Goal: Transaction & Acquisition: Download file/media

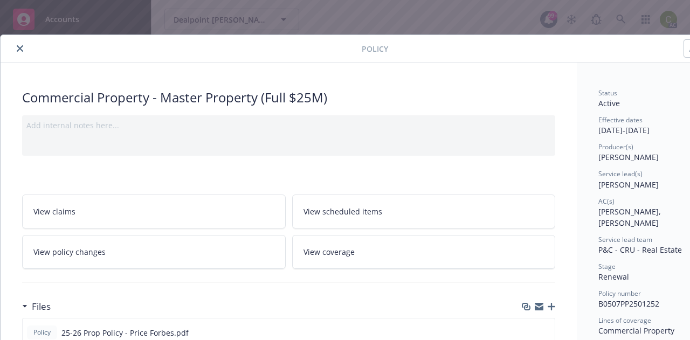
click at [16, 48] on button "close" at bounding box center [19, 48] width 13 height 13
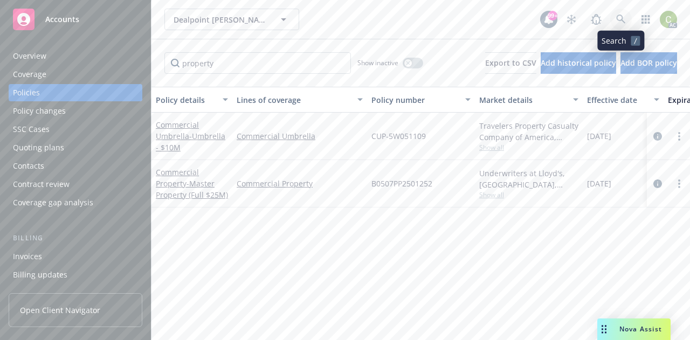
click at [621, 14] on link at bounding box center [621, 20] width 22 height 22
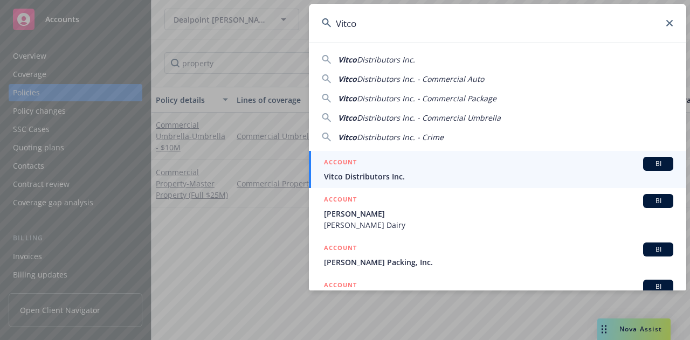
type input "Vitco"
click at [443, 181] on span "Vitco Distributors Inc." at bounding box center [498, 176] width 349 height 11
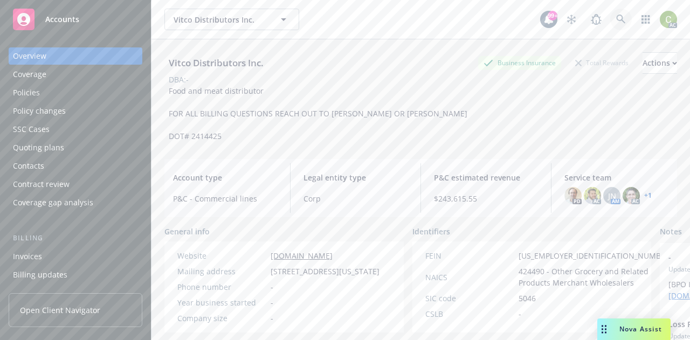
click at [616, 22] on icon at bounding box center [621, 20] width 10 height 10
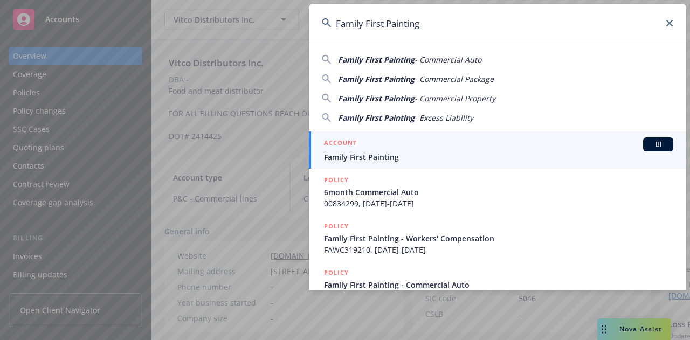
type input "Family First Painting"
click at [382, 154] on span "Family First Painting" at bounding box center [498, 157] width 349 height 11
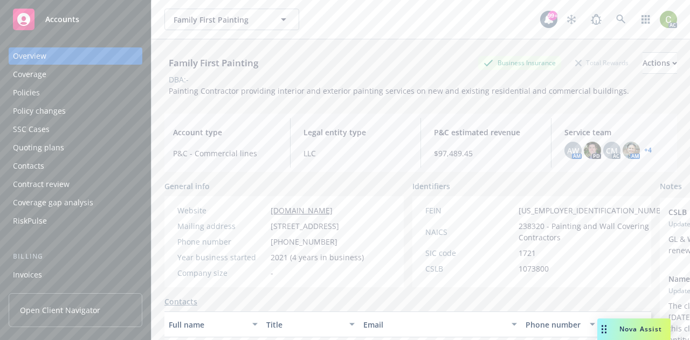
click at [56, 99] on div "Policies" at bounding box center [75, 92] width 125 height 17
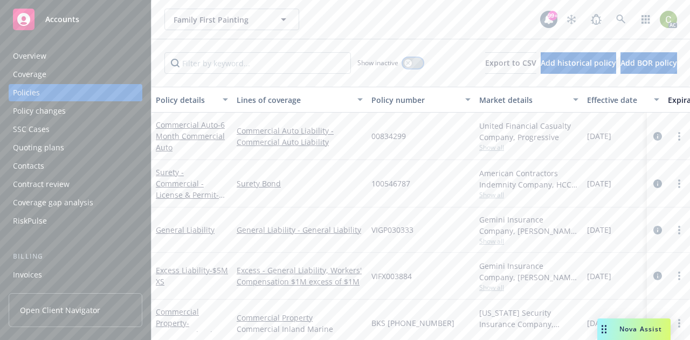
click at [404, 63] on div "button" at bounding box center [408, 63] width 8 height 8
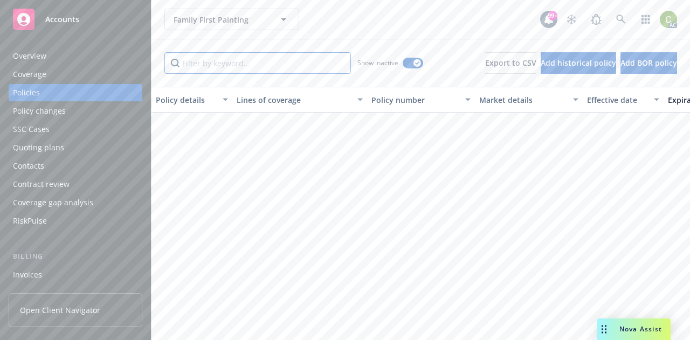
click at [316, 64] on input "Filter by keyword..." at bounding box center [257, 63] width 187 height 22
type input "o"
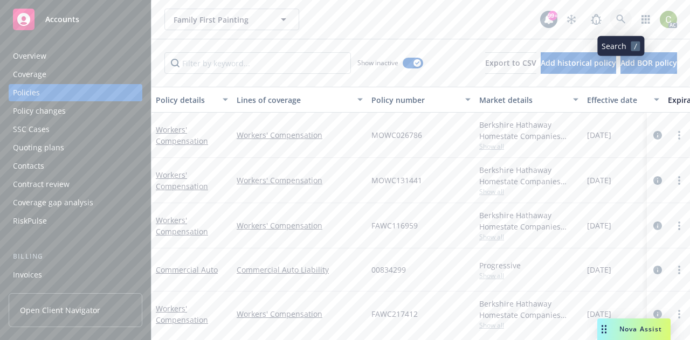
click at [624, 20] on icon at bounding box center [621, 20] width 10 height 10
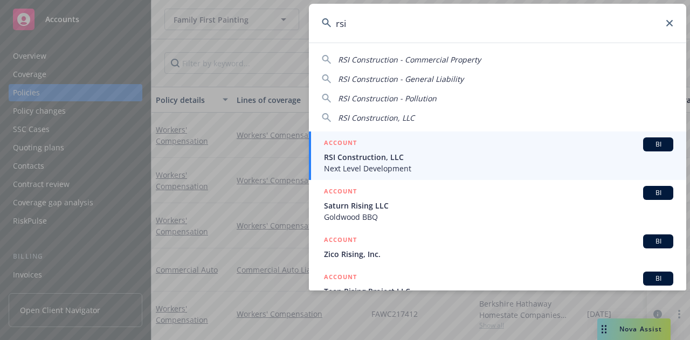
type input "rsi"
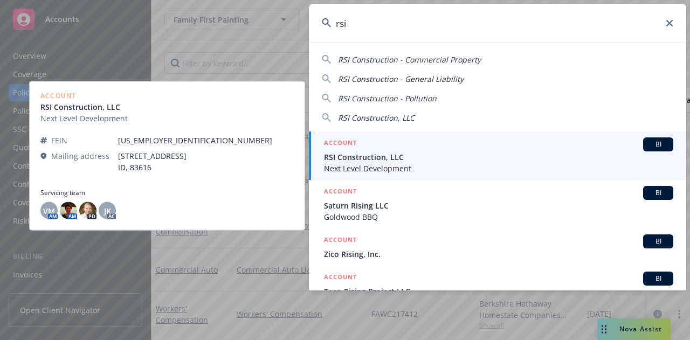
click at [459, 167] on span "Next Level Development" at bounding box center [498, 168] width 349 height 11
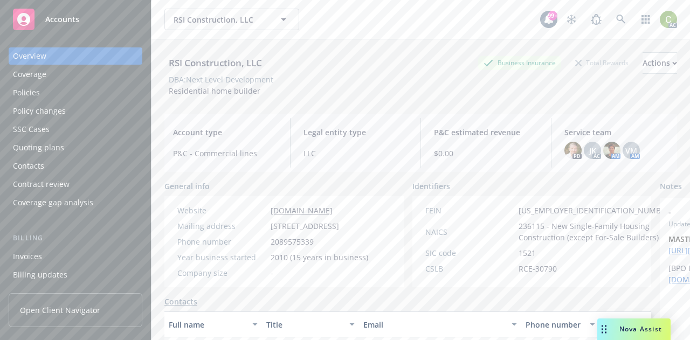
click at [24, 91] on div "Policies" at bounding box center [26, 92] width 27 height 17
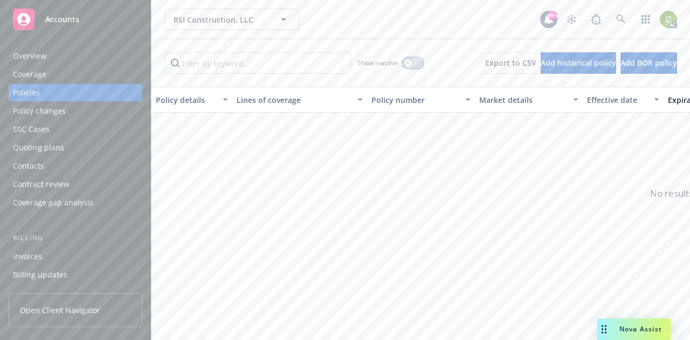
click at [406, 61] on icon "button" at bounding box center [408, 63] width 4 height 4
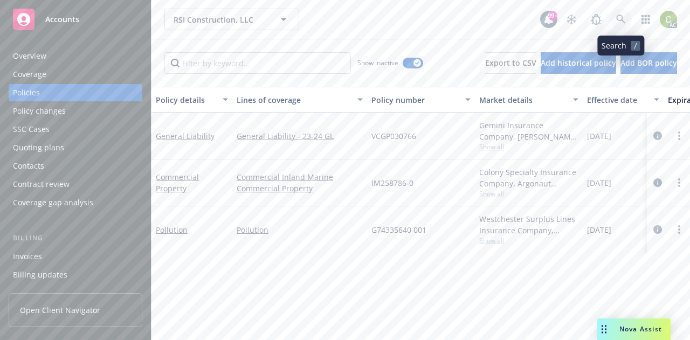
click at [626, 23] on icon at bounding box center [621, 20] width 10 height 10
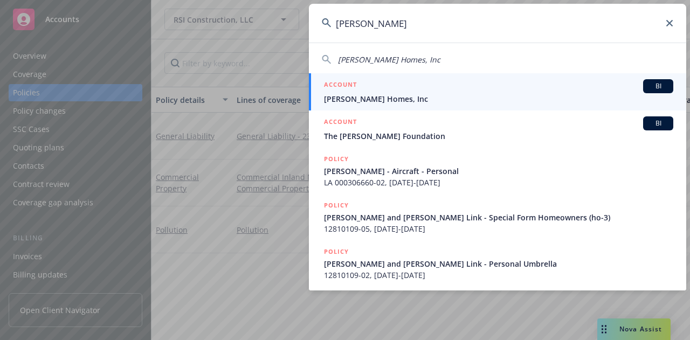
type input "william lyon"
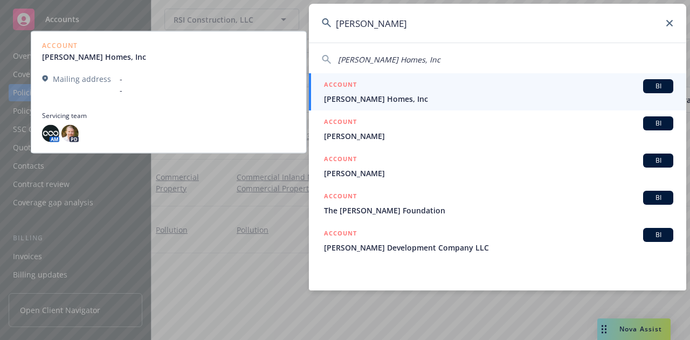
click at [492, 101] on span "William Lyon Homes, Inc" at bounding box center [498, 98] width 349 height 11
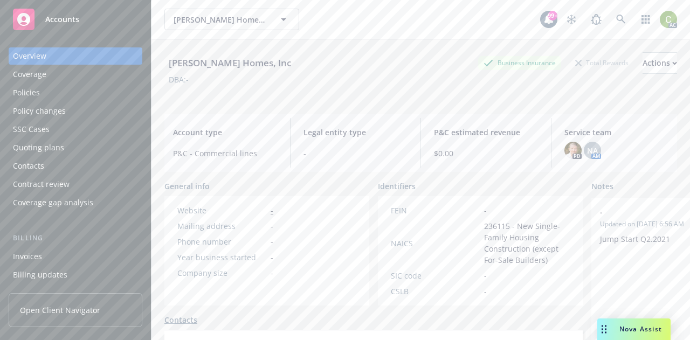
click at [51, 86] on div "Policies" at bounding box center [75, 92] width 125 height 17
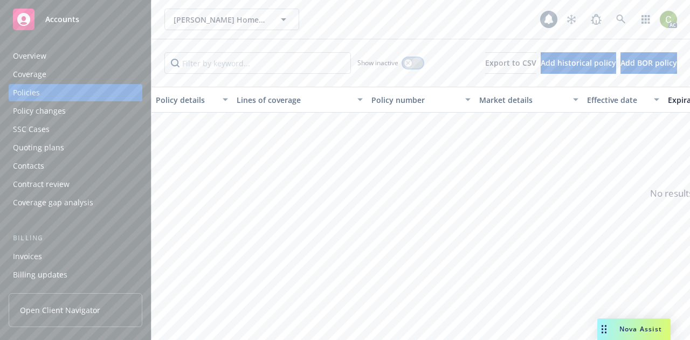
click at [403, 63] on button "button" at bounding box center [413, 63] width 20 height 11
click at [614, 20] on link at bounding box center [621, 20] width 22 height 22
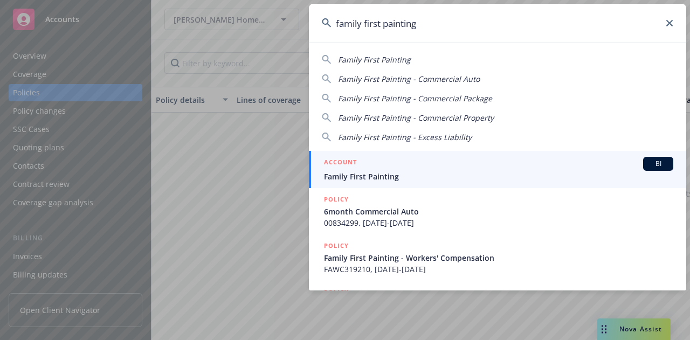
type input "family first painting"
click at [489, 176] on span "Family First Painting" at bounding box center [498, 176] width 349 height 11
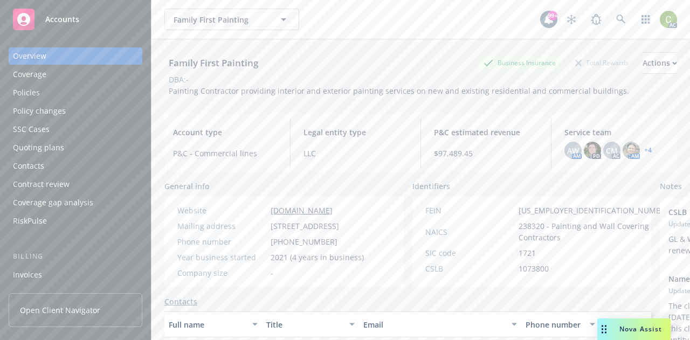
click at [65, 94] on div "Policies" at bounding box center [75, 92] width 125 height 17
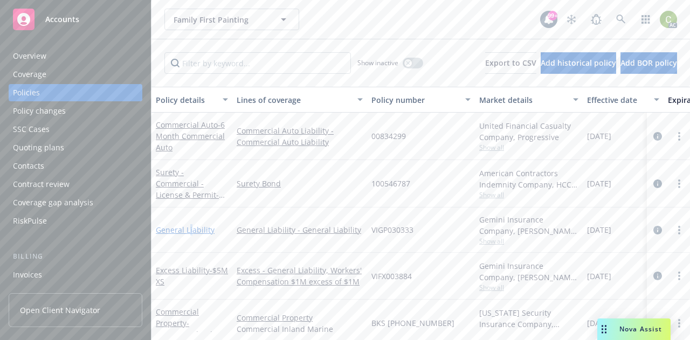
click at [189, 229] on link "General Liability" at bounding box center [185, 230] width 59 height 10
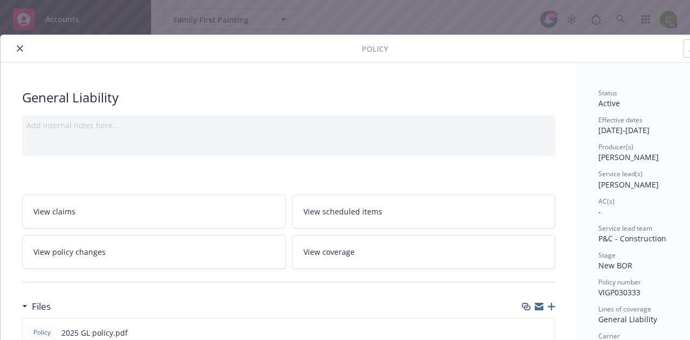
drag, startPoint x: 18, startPoint y: 50, endPoint x: 222, endPoint y: 78, distance: 205.8
click at [18, 49] on icon "close" at bounding box center [20, 48] width 6 height 6
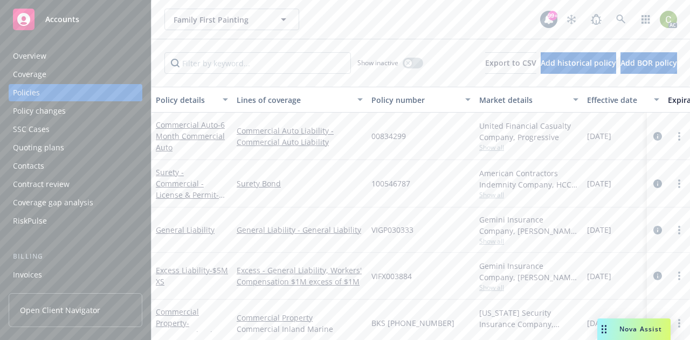
drag, startPoint x: 39, startPoint y: 59, endPoint x: 39, endPoint y: 67, distance: 8.1
click at [39, 59] on div "Overview" at bounding box center [29, 55] width 33 height 17
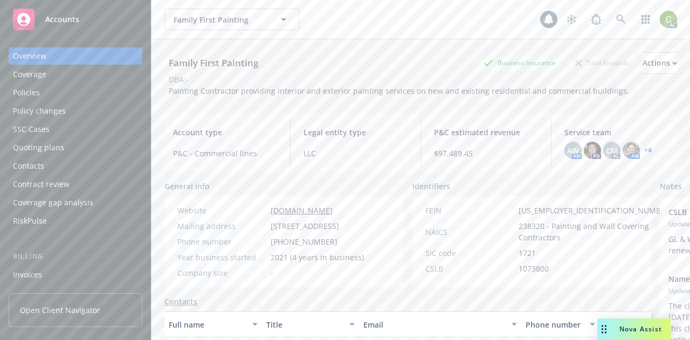
click at [45, 92] on div "Policies" at bounding box center [75, 92] width 125 height 17
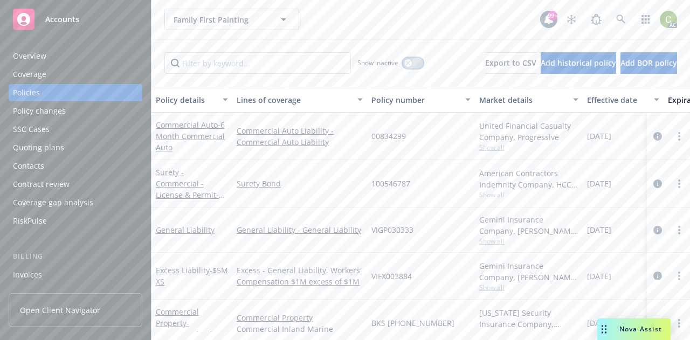
click at [406, 64] on icon "button" at bounding box center [408, 63] width 4 height 4
click at [294, 65] on input "Filter by keyword..." at bounding box center [257, 63] width 187 height 22
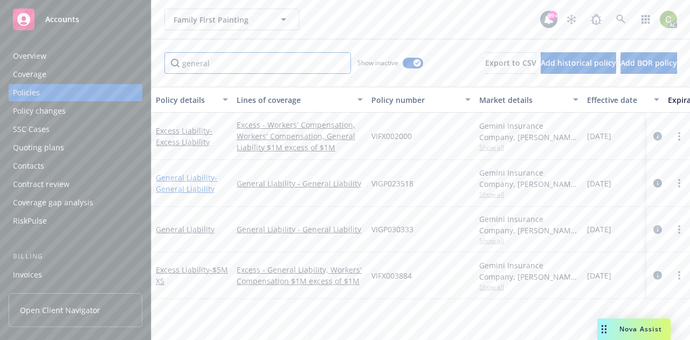
type input "general"
click at [186, 180] on link "General Liability - General Liability" at bounding box center [186, 184] width 61 height 22
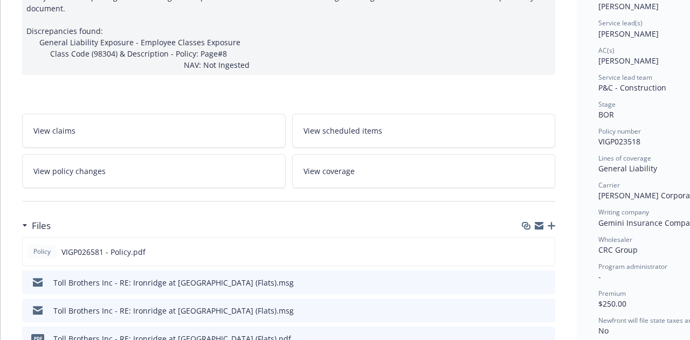
scroll to position [162, 0]
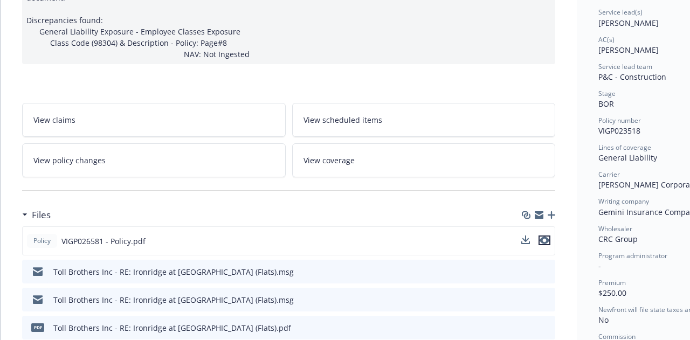
click at [545, 241] on icon "preview file" at bounding box center [545, 241] width 10 height 8
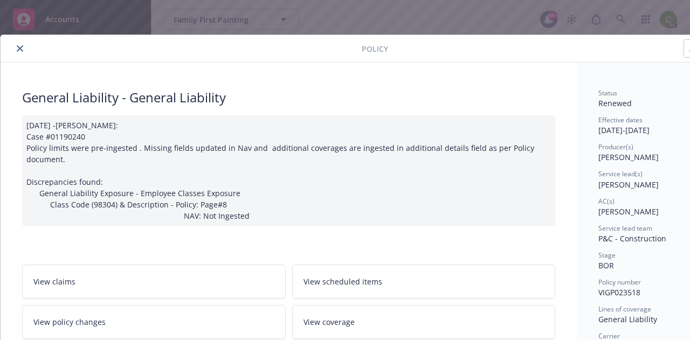
drag, startPoint x: 21, startPoint y: 47, endPoint x: 142, endPoint y: 12, distance: 125.8
click at [22, 47] on icon "close" at bounding box center [20, 48] width 6 height 6
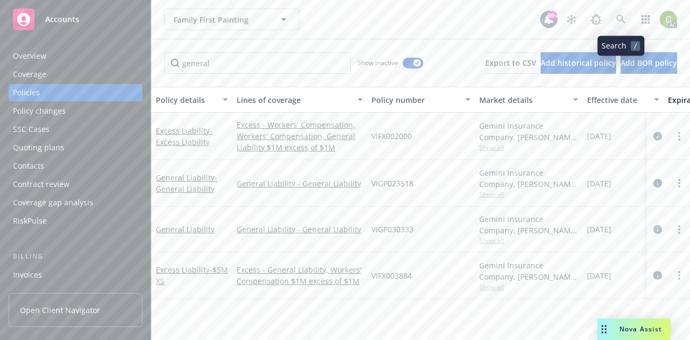
click at [623, 21] on icon at bounding box center [620, 19] width 9 height 9
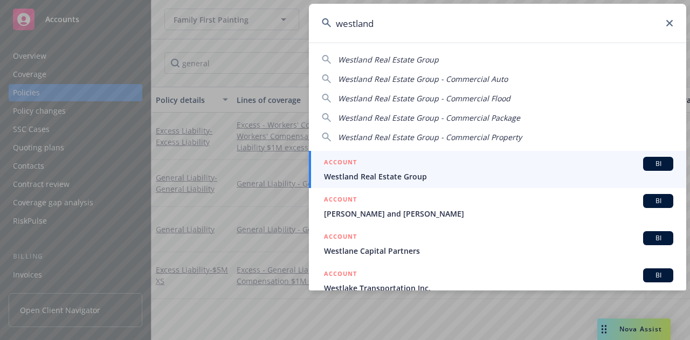
type input "westland"
click at [471, 171] on span "Westland Real Estate Group" at bounding box center [498, 176] width 349 height 11
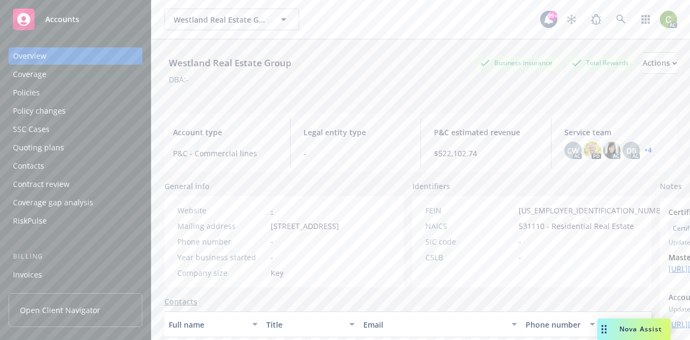
click at [47, 88] on div "Policies" at bounding box center [75, 92] width 125 height 17
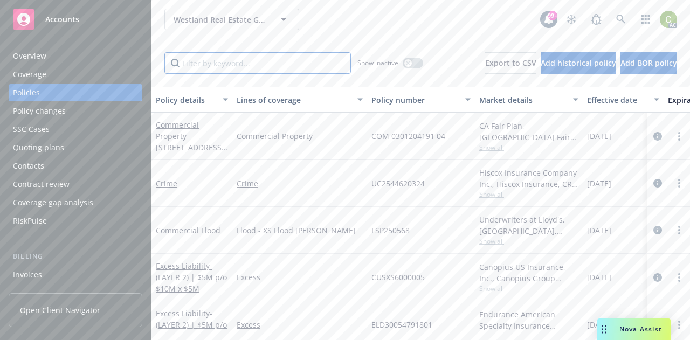
click at [230, 66] on input "Filter by keyword..." at bounding box center [257, 63] width 187 height 22
paste input "H0246MP000843 00"
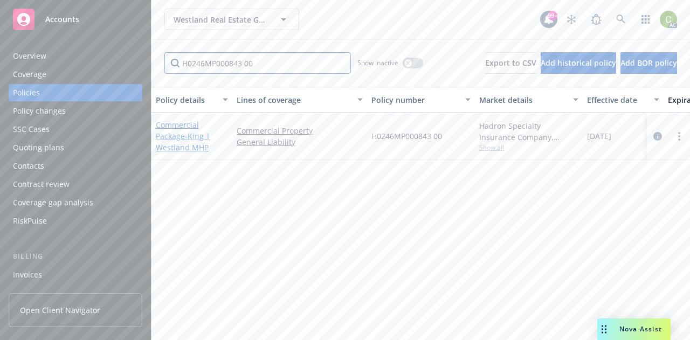
type input "H0246MP000843 00"
click at [185, 134] on span "- King | Westland MHP" at bounding box center [183, 142] width 54 height 22
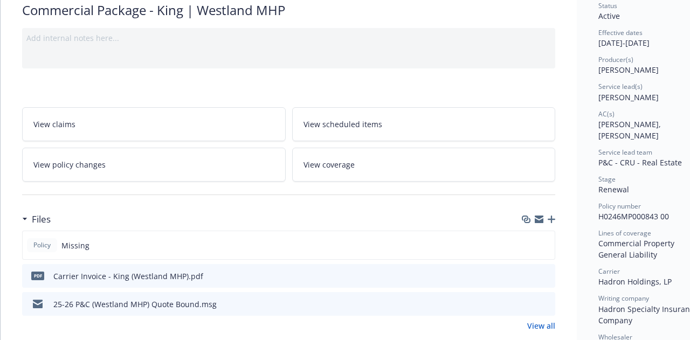
scroll to position [108, 0]
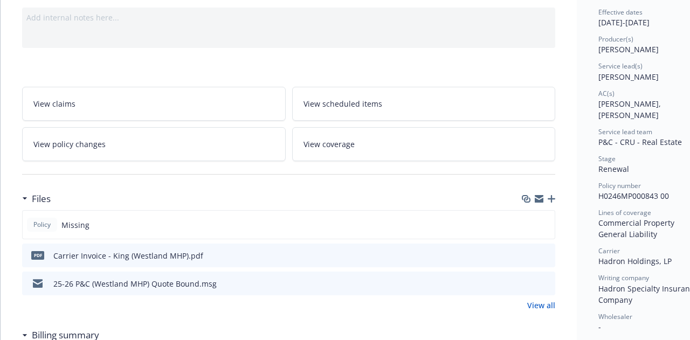
click at [546, 307] on link "View all" at bounding box center [541, 305] width 28 height 11
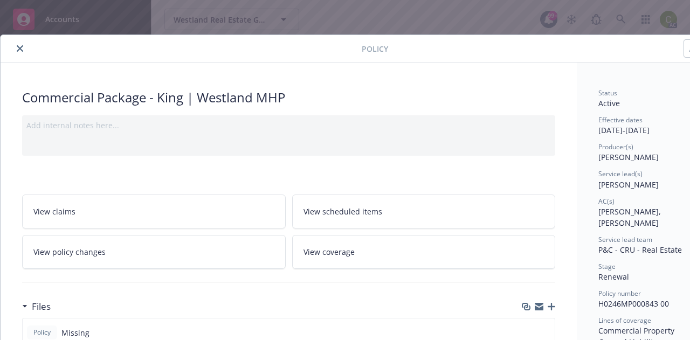
scroll to position [216, 0]
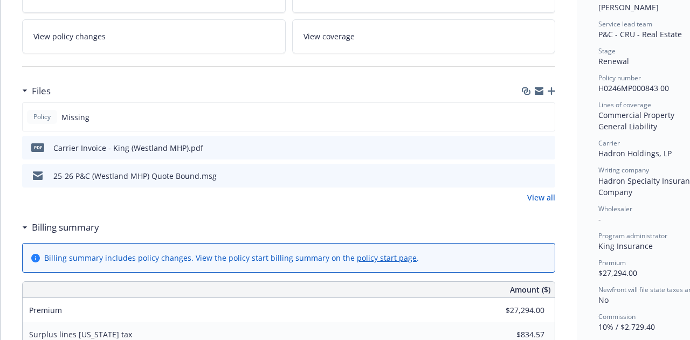
click at [547, 176] on icon "preview file" at bounding box center [545, 175] width 10 height 8
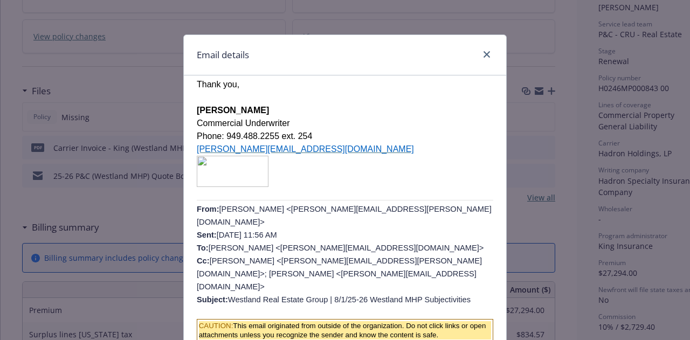
scroll to position [937, 0]
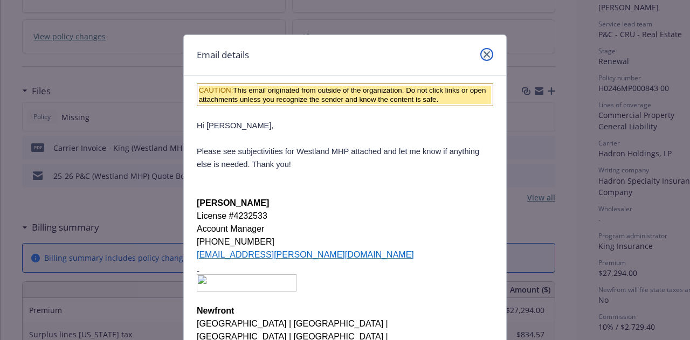
click at [484, 56] on icon "close" at bounding box center [487, 54] width 6 height 6
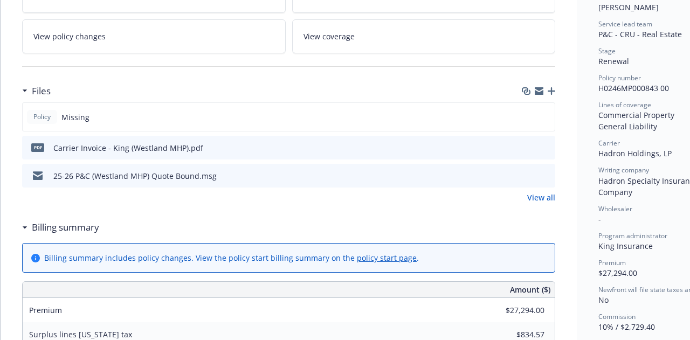
click at [527, 179] on icon "download file" at bounding box center [527, 178] width 9 height 3
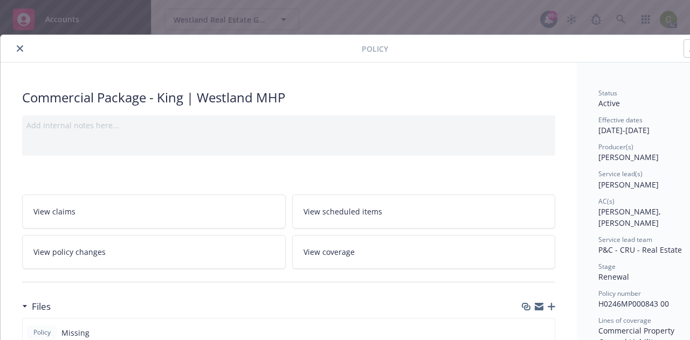
click at [22, 52] on button "close" at bounding box center [19, 48] width 13 height 13
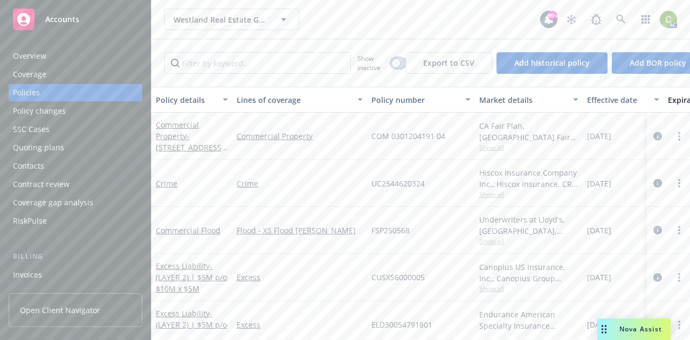
click at [396, 65] on div "button" at bounding box center [397, 63] width 8 height 8
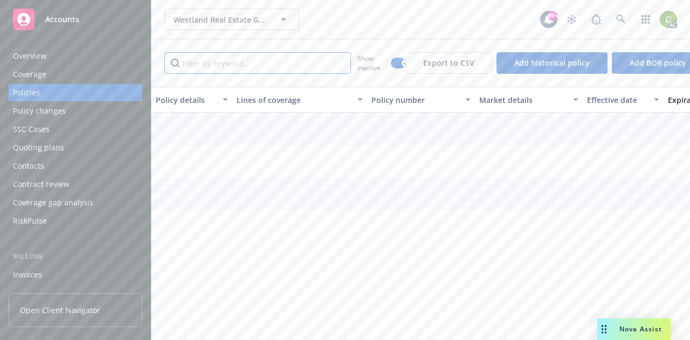
click at [221, 67] on input "Filter by keyword..." at bounding box center [257, 63] width 187 height 22
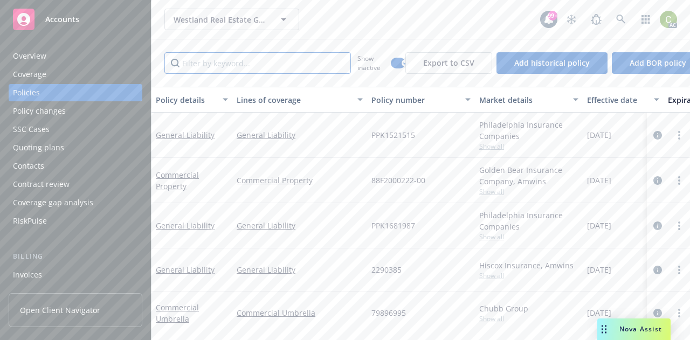
paste input "H0246MP000843 00"
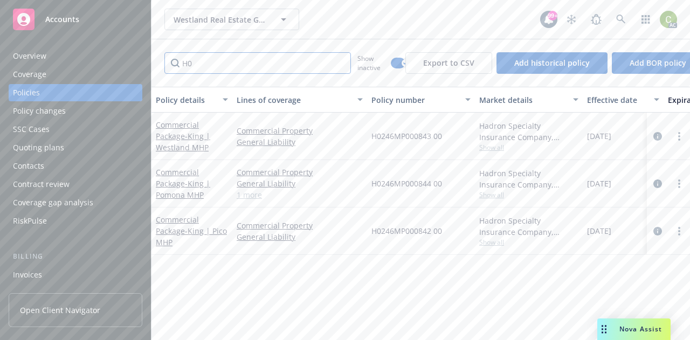
type input "H"
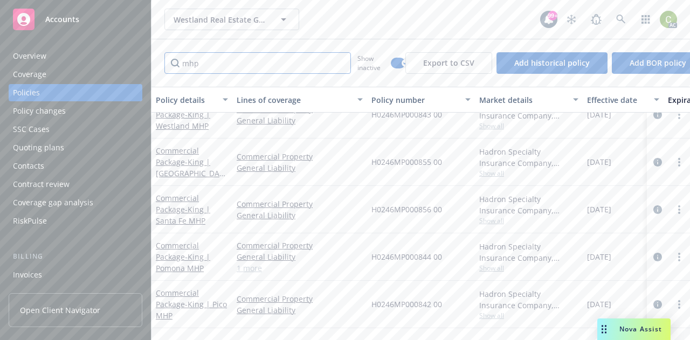
scroll to position [321, 0]
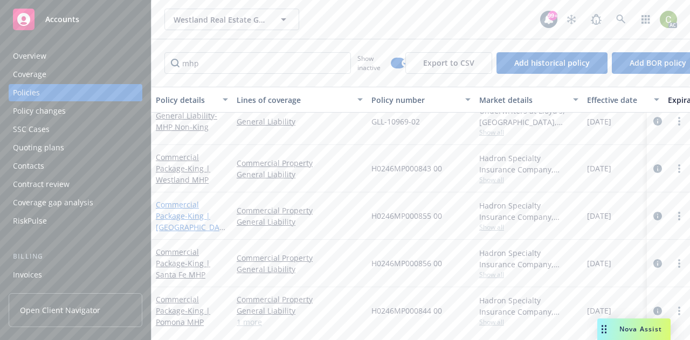
click at [177, 204] on link "Commercial Package - King | [GEOGRAPHIC_DATA]-[PERSON_NAME][GEOGRAPHIC_DATA]" at bounding box center [191, 233] width 71 height 67
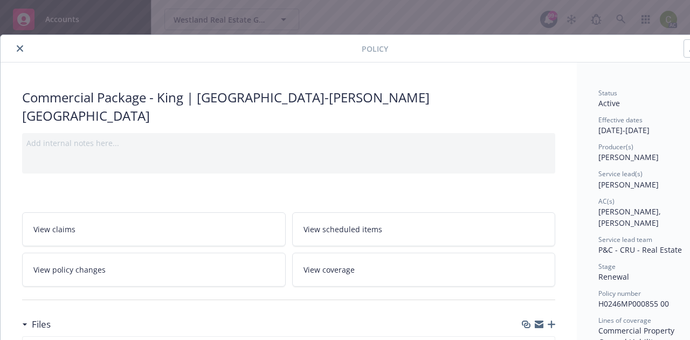
click at [18, 50] on icon "close" at bounding box center [20, 48] width 6 height 6
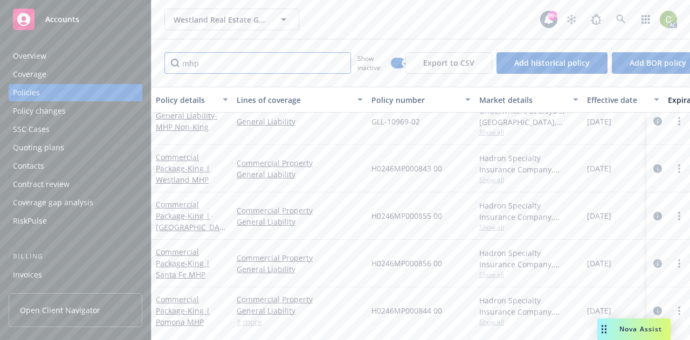
drag, startPoint x: 260, startPoint y: 62, endPoint x: 101, endPoint y: 70, distance: 159.3
click at [101, 70] on div "Accounts Overview Coverage Policies Policy changes SSC Cases Quoting plans Cont…" at bounding box center [345, 170] width 690 height 340
paste input "H0246MP000843 00"
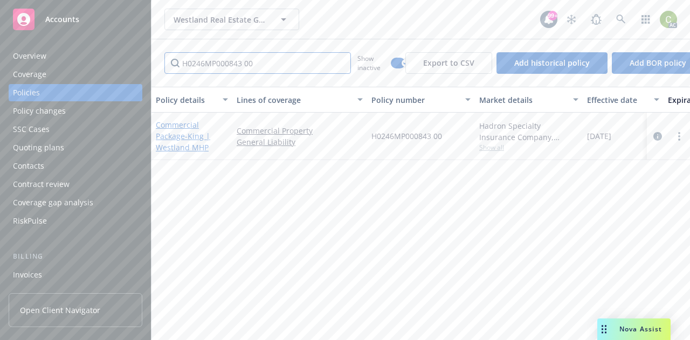
type input "H0246MP000843 00"
click at [194, 140] on span "- King | Westland MHP" at bounding box center [183, 142] width 54 height 22
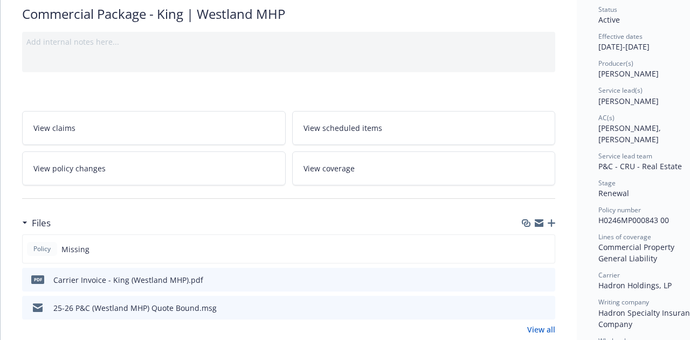
scroll to position [140, 0]
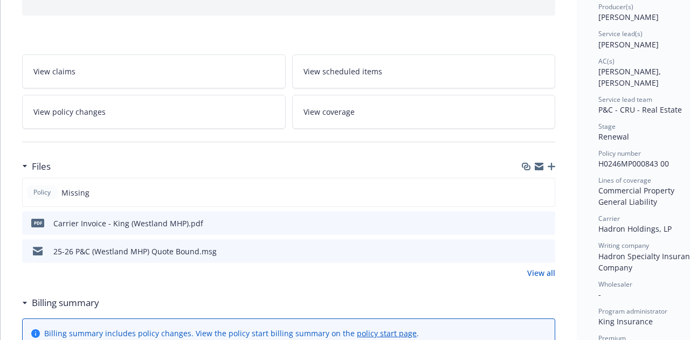
click at [540, 276] on link "View all" at bounding box center [541, 272] width 28 height 11
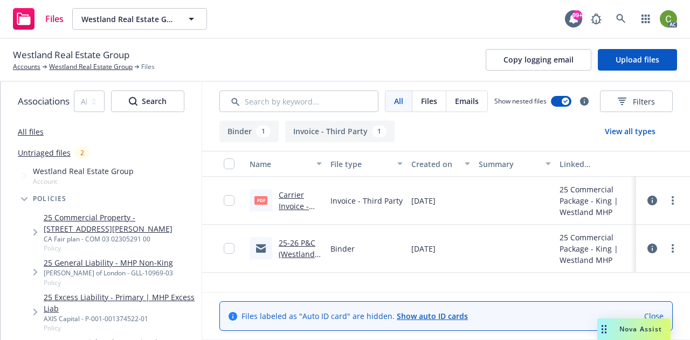
click at [307, 243] on link "25-26 P&C (Westland MHP) Quote Bound.msg" at bounding box center [300, 260] width 43 height 44
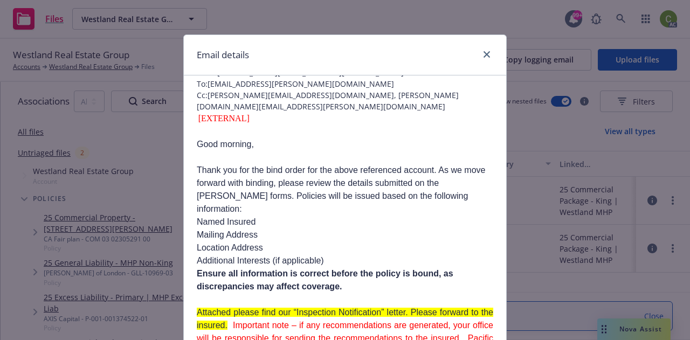
scroll to position [108, 0]
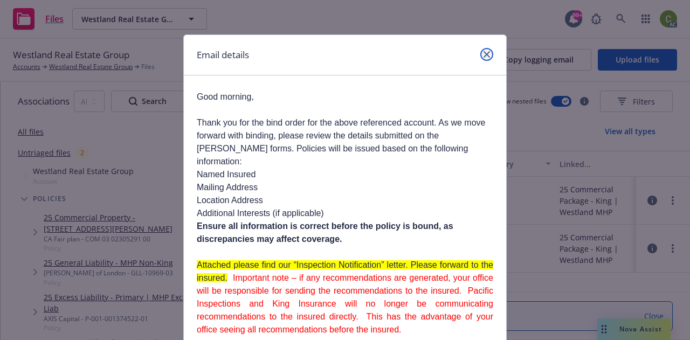
click at [484, 53] on icon "close" at bounding box center [487, 54] width 6 height 6
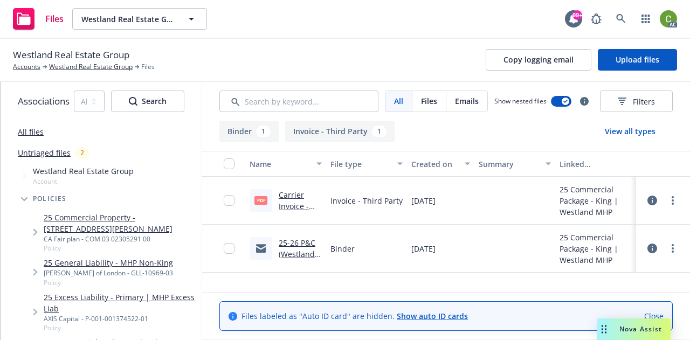
click at [292, 195] on link "Carrier Invoice - King (Westland MHP).pdf" at bounding box center [297, 218] width 36 height 56
click at [299, 253] on link "25-26 P&C (Westland MHP) Quote Bound.msg" at bounding box center [300, 260] width 43 height 44
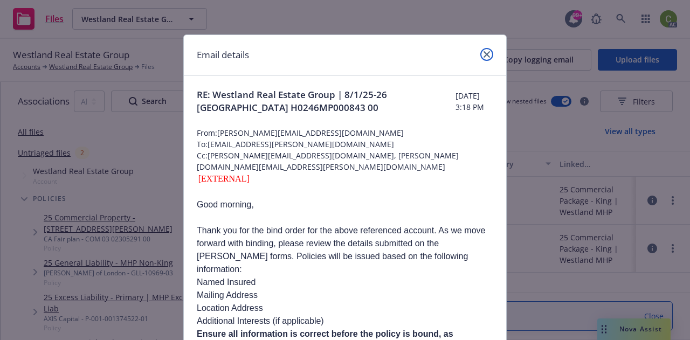
drag, startPoint x: 479, startPoint y: 53, endPoint x: 592, endPoint y: 2, distance: 124.5
click at [481, 53] on link "close" at bounding box center [487, 54] width 13 height 13
